Goal: Transaction & Acquisition: Book appointment/travel/reservation

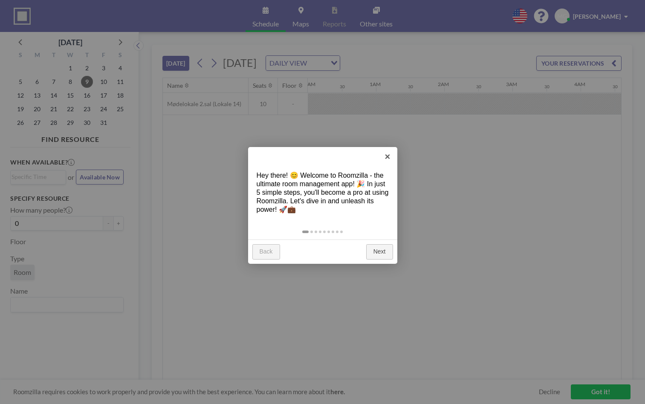
scroll to position [0, 614]
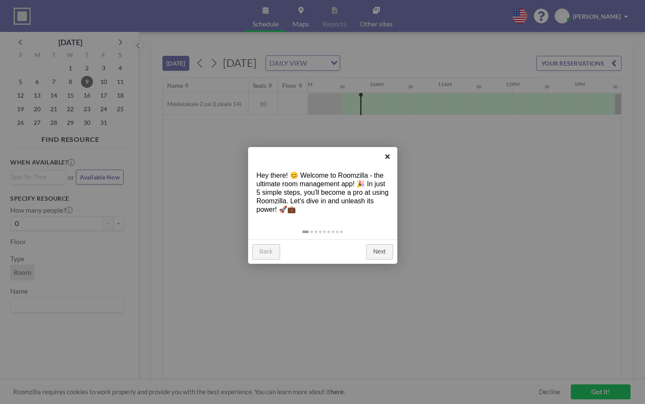
click at [385, 156] on link "×" at bounding box center [387, 156] width 19 height 19
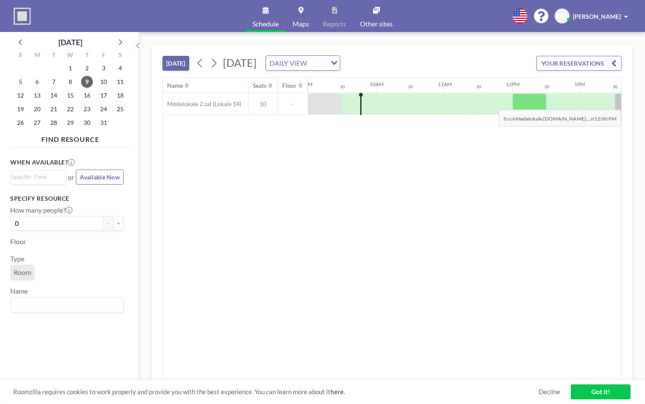
click at [527, 103] on div at bounding box center [530, 103] width 34 height 21
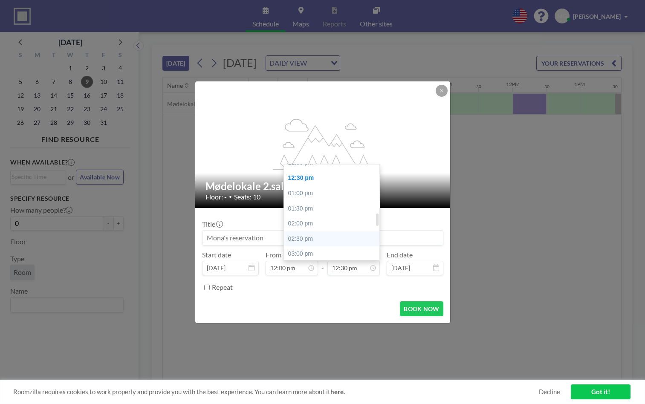
scroll to position [385, 0]
click at [311, 237] on div "03:00 pm" at bounding box center [332, 242] width 96 height 15
type input "03:00 pm"
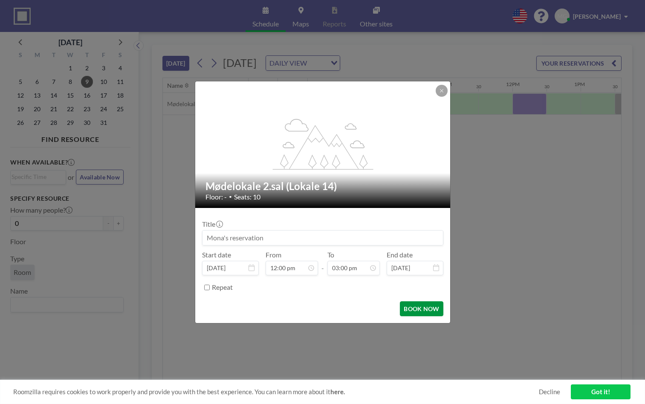
click at [424, 309] on button "BOOK NOW" at bounding box center [421, 309] width 43 height 15
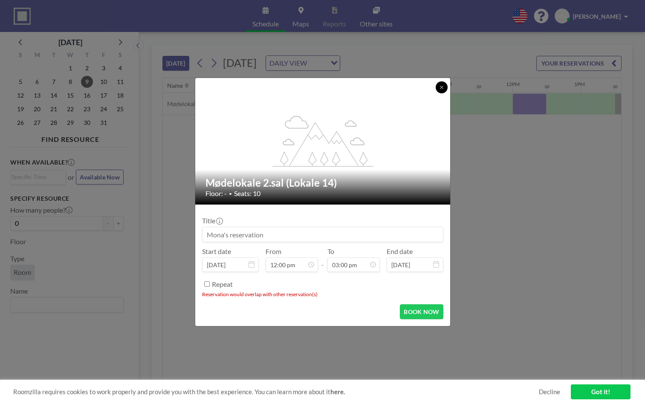
click at [441, 89] on icon at bounding box center [441, 87] width 3 height 3
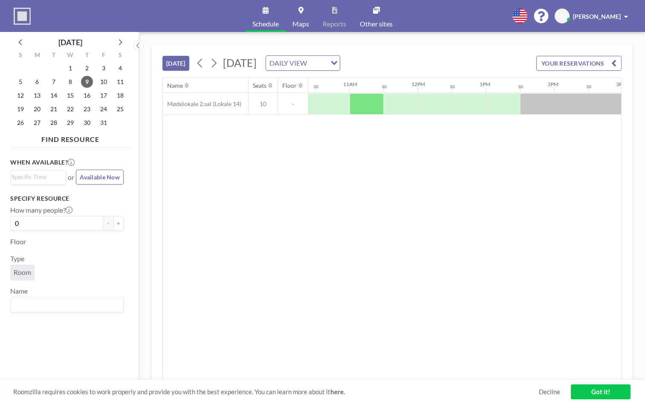
scroll to position [0, 717]
click at [433, 105] on div at bounding box center [427, 103] width 34 height 21
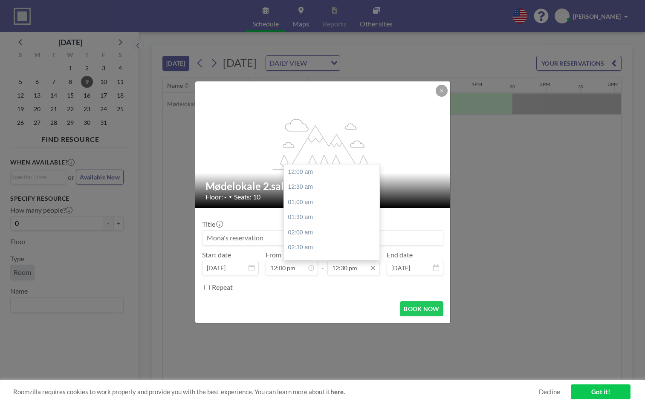
scroll to position [373, 0]
click at [305, 203] on div "01:30 pm" at bounding box center [332, 208] width 96 height 15
type input "01:30 pm"
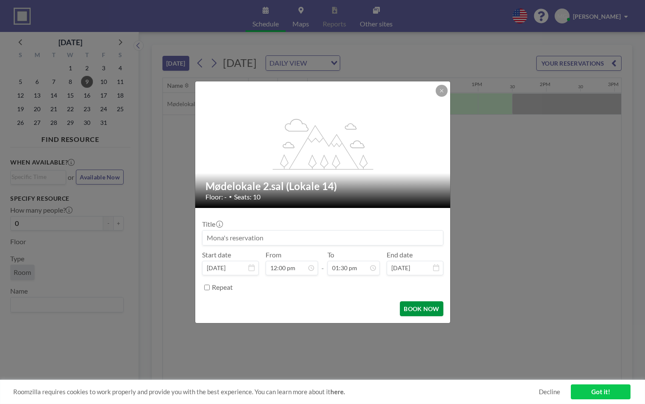
click at [412, 307] on button "BOOK NOW" at bounding box center [421, 309] width 43 height 15
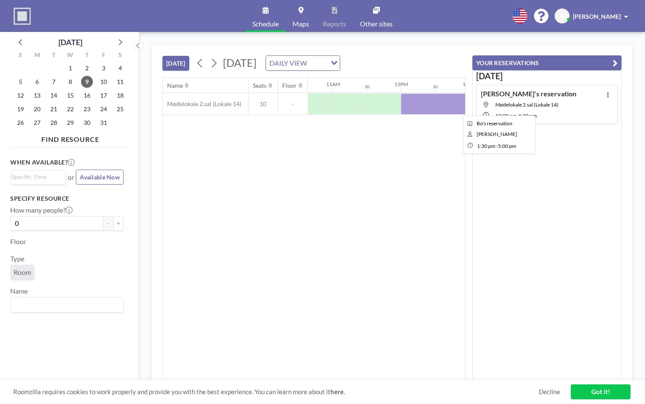
scroll to position [0, 722]
